Goal: Answer question/provide support: Answer question/provide support

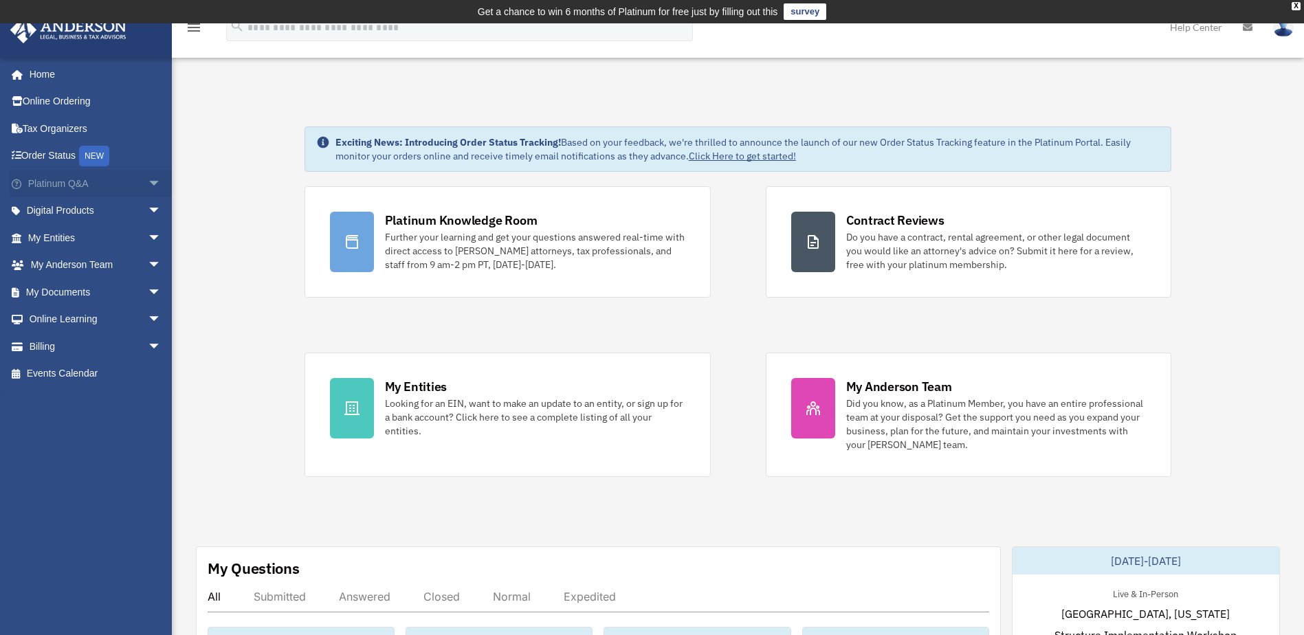
click at [148, 181] on span "arrow_drop_down" at bounding box center [161, 184] width 27 height 28
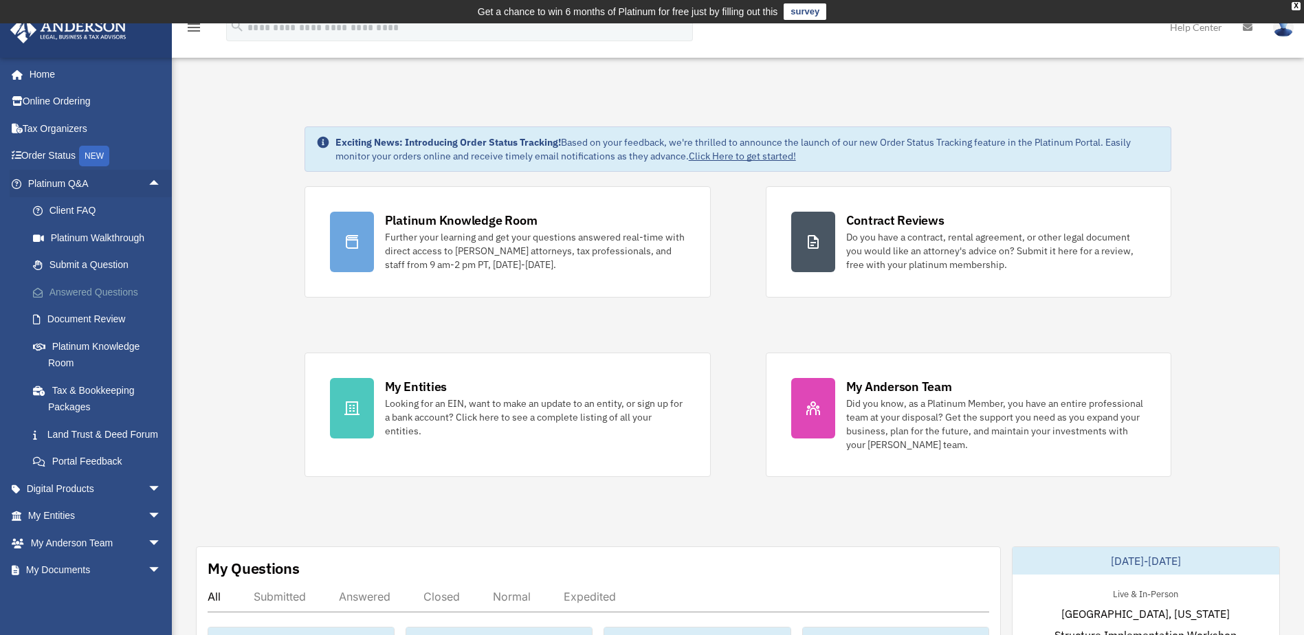
click at [89, 293] on link "Answered Questions" at bounding box center [100, 291] width 163 height 27
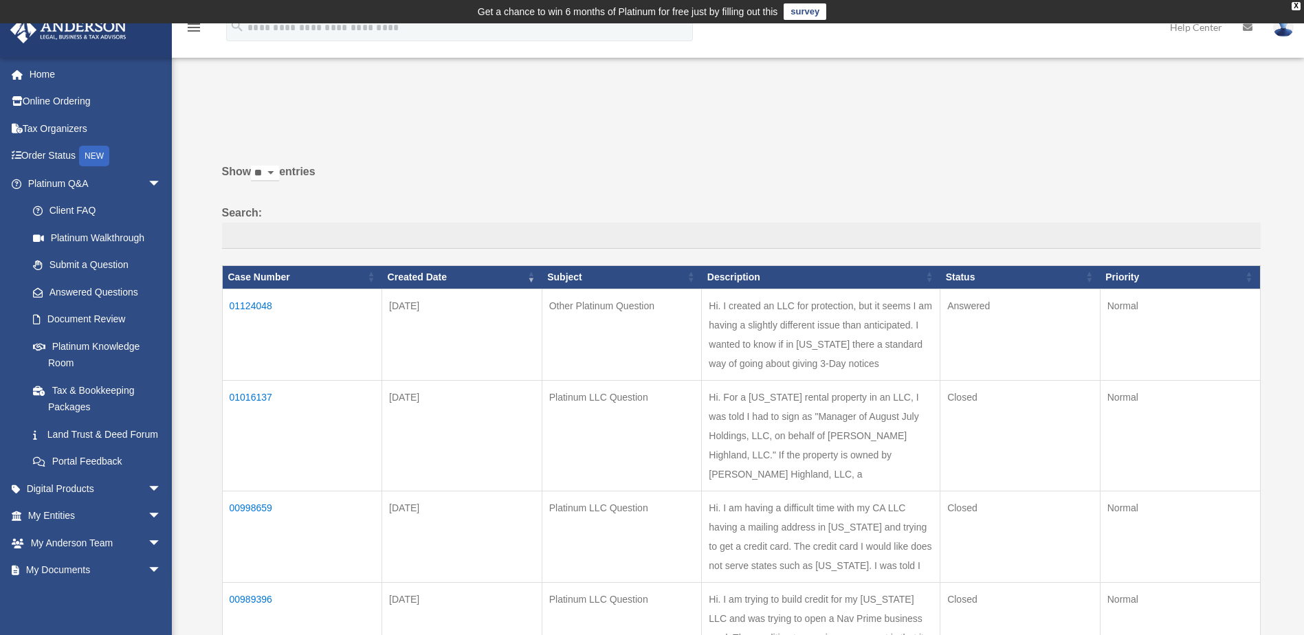
click at [244, 304] on td "01124048" at bounding box center [302, 334] width 160 height 91
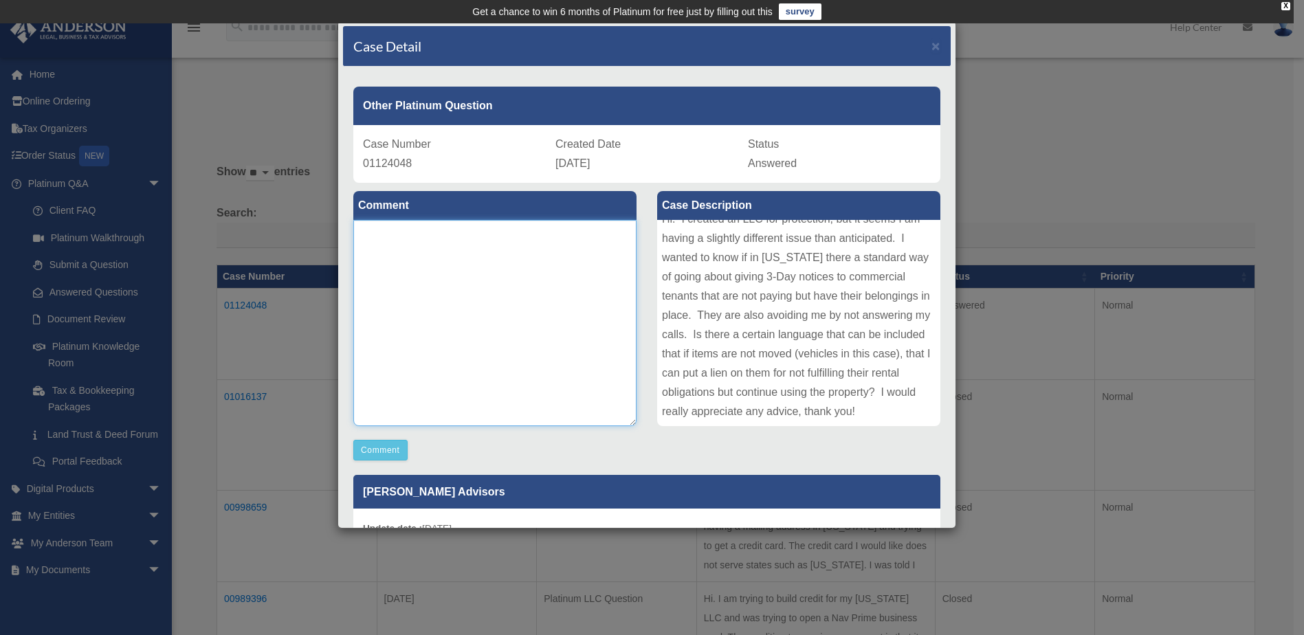
click at [575, 333] on textarea at bounding box center [494, 323] width 283 height 206
type textarea "*"
